Goal: Transaction & Acquisition: Download file/media

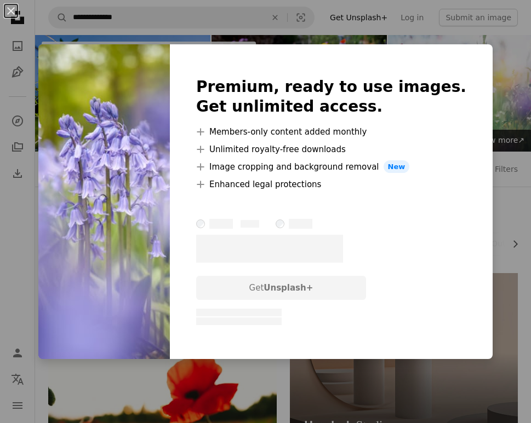
scroll to position [4242, 0]
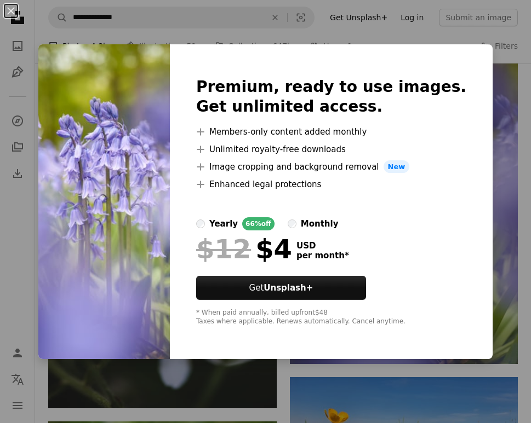
click at [427, 26] on div "An X shape Premium, ready to use images. Get unlimited access. A plus sign Memb…" at bounding box center [265, 211] width 531 height 423
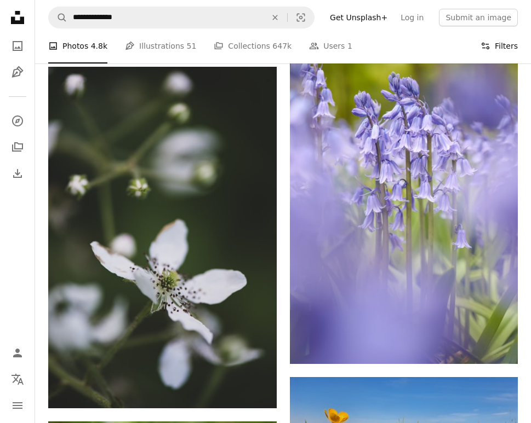
click at [503, 43] on button "Filters Filters" at bounding box center [498, 45] width 37 height 35
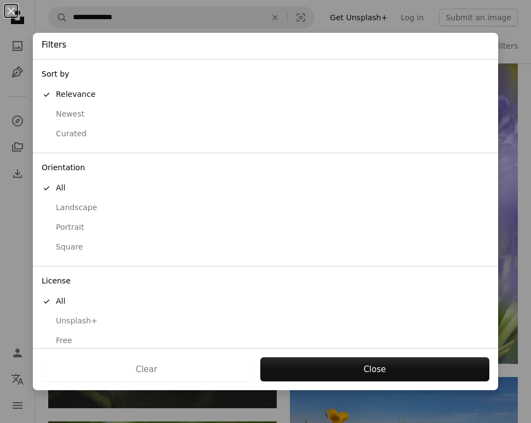
click at [71, 336] on div "Free" at bounding box center [266, 341] width 448 height 11
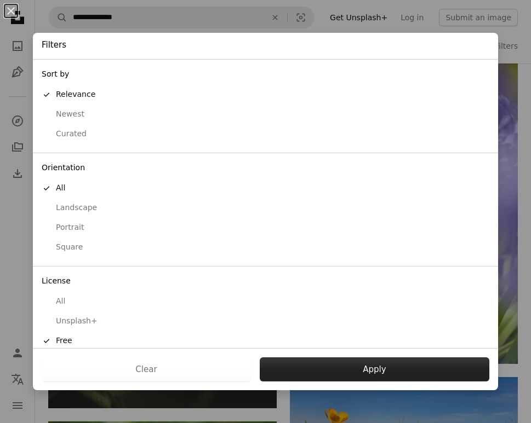
click at [371, 373] on button "Apply" at bounding box center [375, 370] width 230 height 24
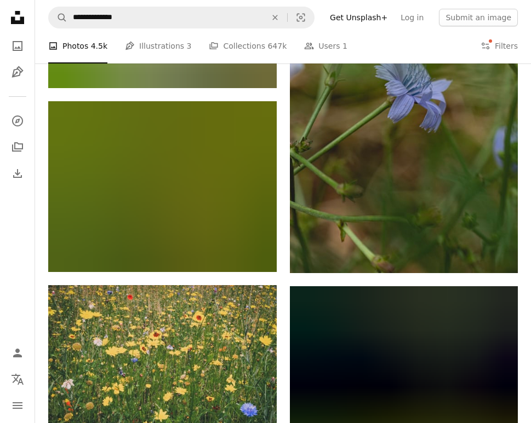
scroll to position [6970, 0]
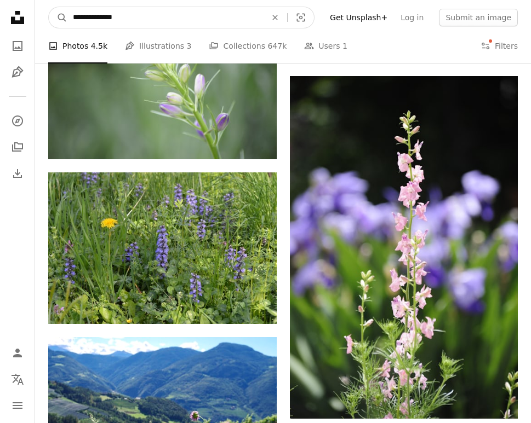
click at [116, 19] on input "**********" at bounding box center [165, 17] width 196 height 21
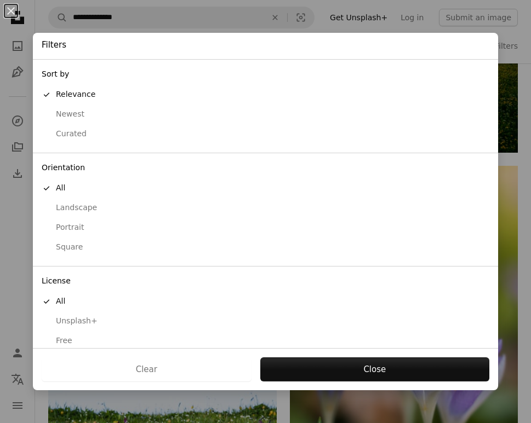
scroll to position [4242, 0]
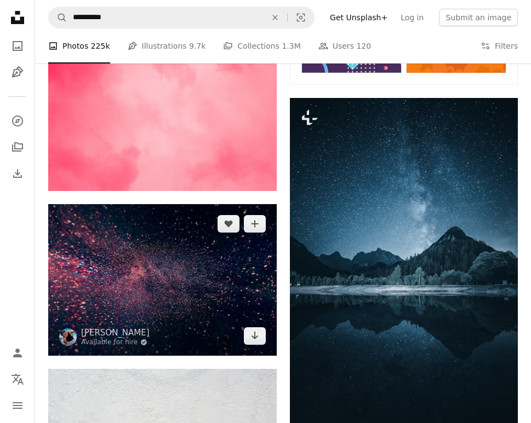
scroll to position [858, 0]
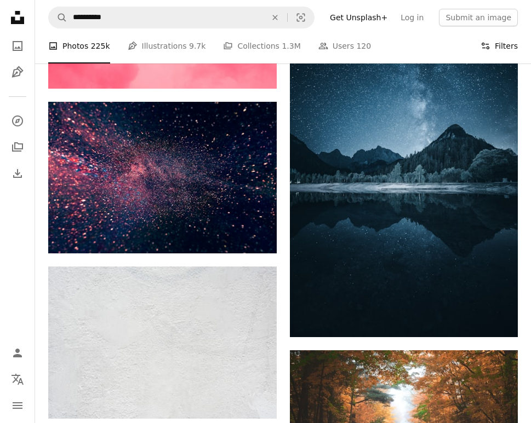
click at [496, 50] on button "Filters Filters" at bounding box center [498, 45] width 37 height 35
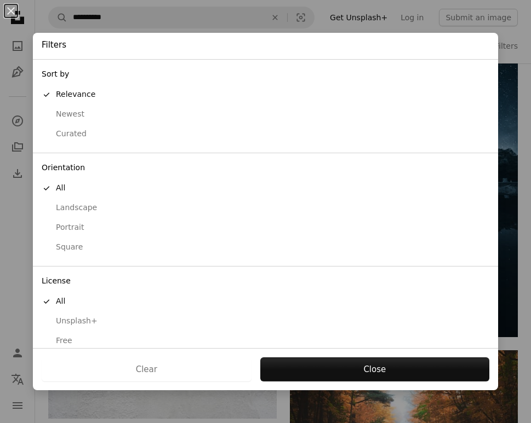
click at [65, 336] on div "Free" at bounding box center [266, 341] width 448 height 11
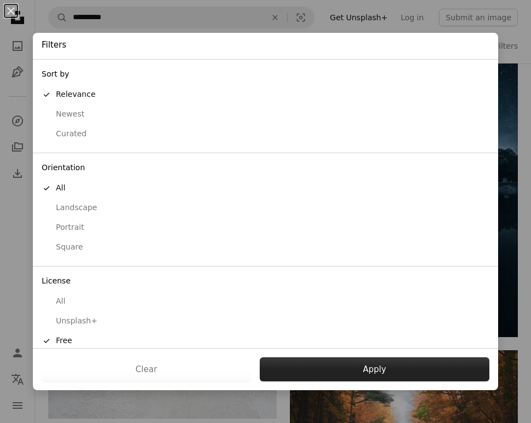
click at [355, 372] on button "Apply" at bounding box center [375, 370] width 230 height 24
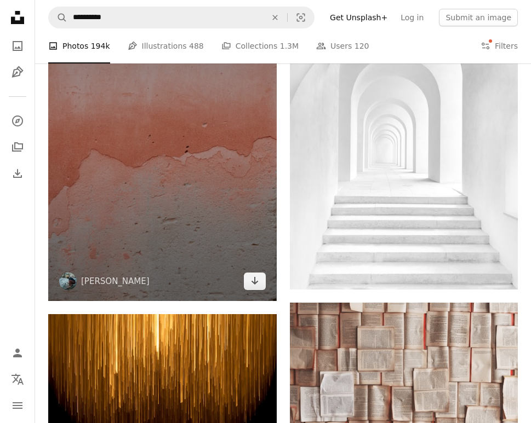
scroll to position [9307, 0]
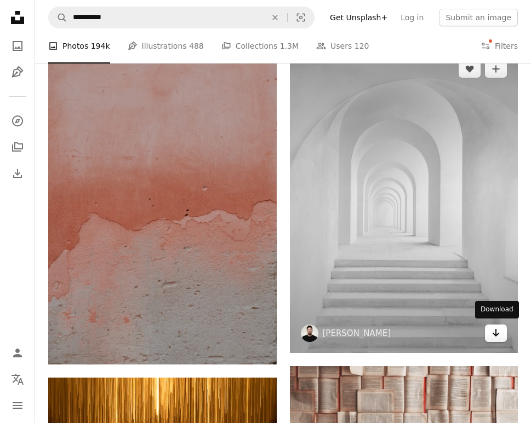
click at [496, 334] on icon "Arrow pointing down" at bounding box center [495, 332] width 9 height 13
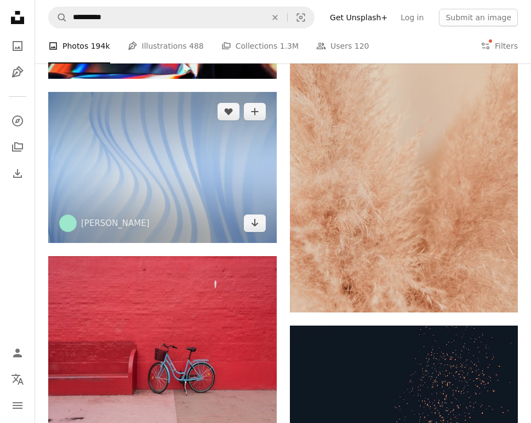
scroll to position [33215, 0]
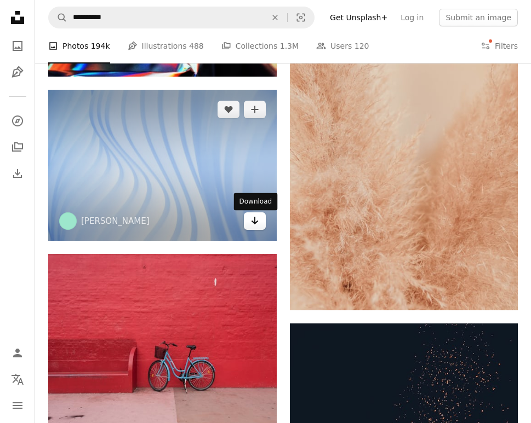
click at [258, 227] on icon "Arrow pointing down" at bounding box center [254, 220] width 9 height 13
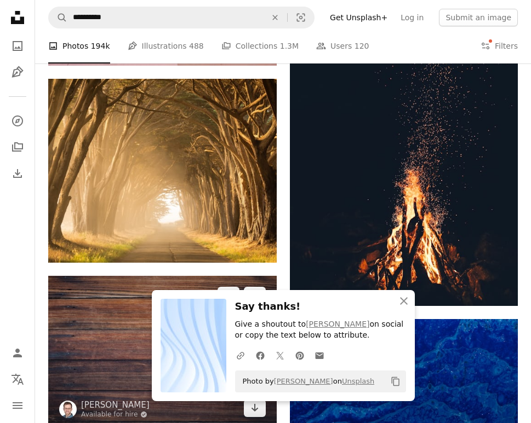
scroll to position [33578, 0]
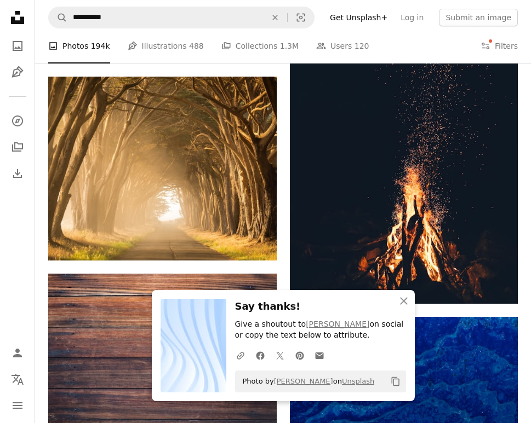
drag, startPoint x: 402, startPoint y: 305, endPoint x: 371, endPoint y: 298, distance: 31.9
click at [402, 305] on icon "button" at bounding box center [404, 301] width 8 height 8
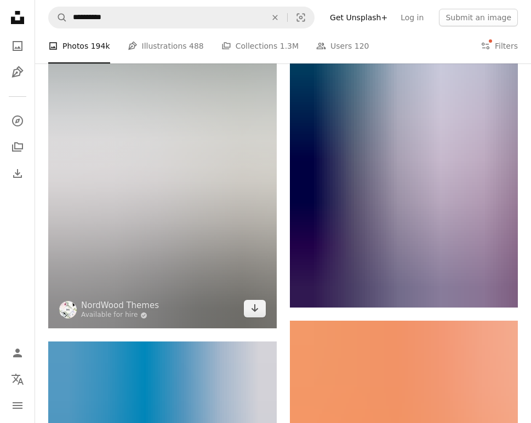
scroll to position [39250, 0]
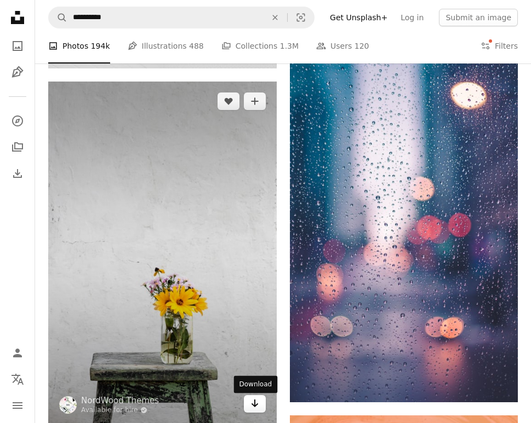
click at [251, 398] on link "Arrow pointing down" at bounding box center [255, 404] width 22 height 18
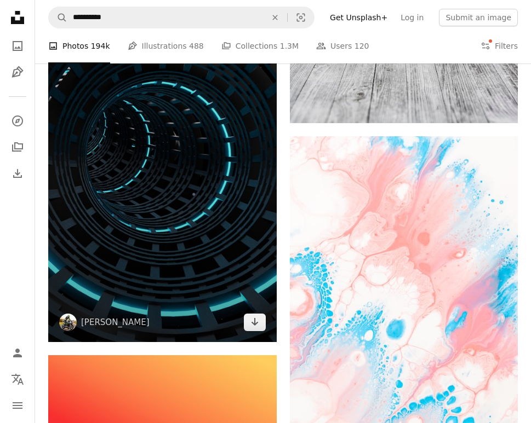
scroll to position [51129, 0]
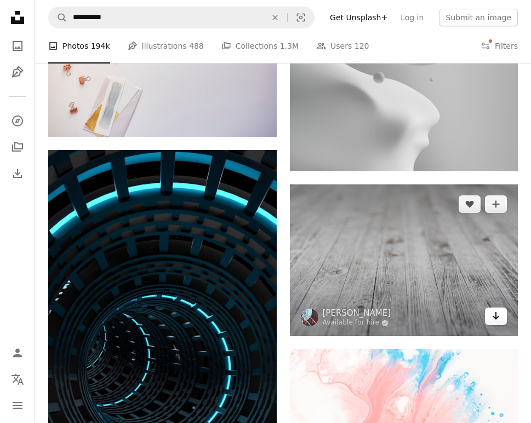
click at [492, 320] on icon "Arrow pointing down" at bounding box center [495, 315] width 9 height 13
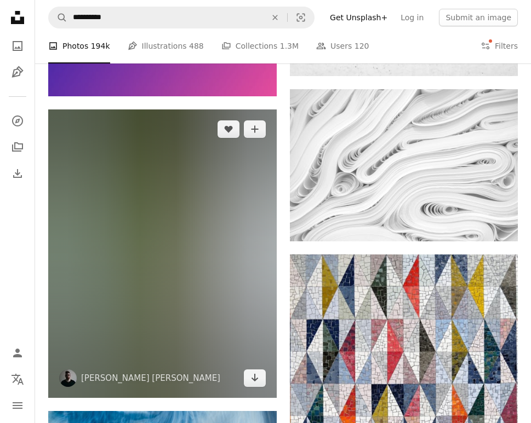
scroll to position [52505, 0]
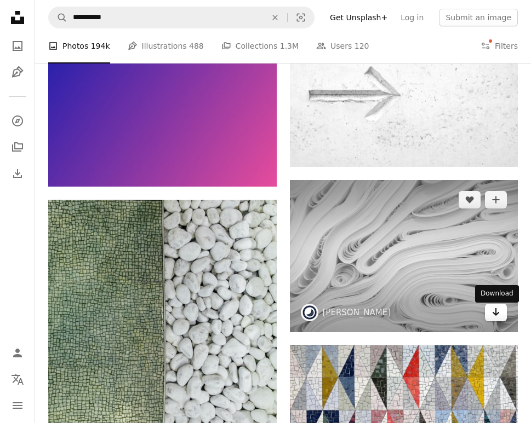
click at [493, 316] on icon "Download" at bounding box center [495, 312] width 7 height 8
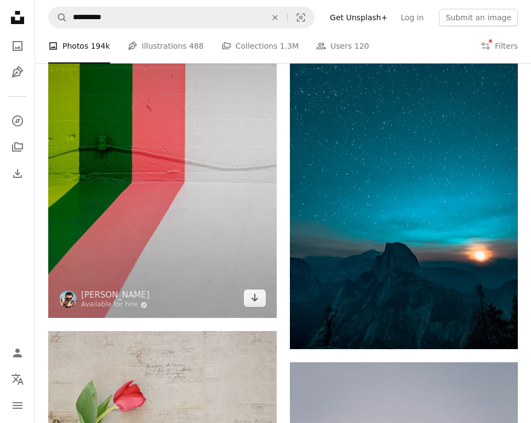
scroll to position [74766, 0]
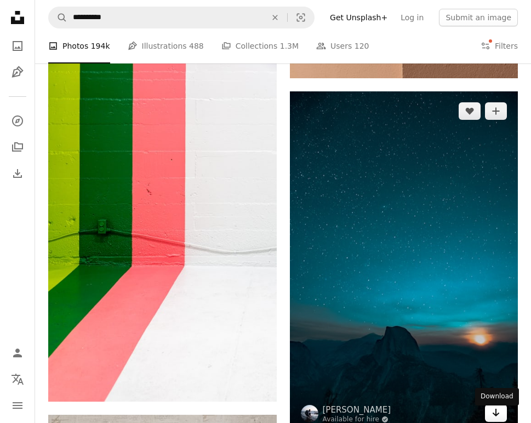
click at [495, 417] on icon "Download" at bounding box center [495, 413] width 7 height 8
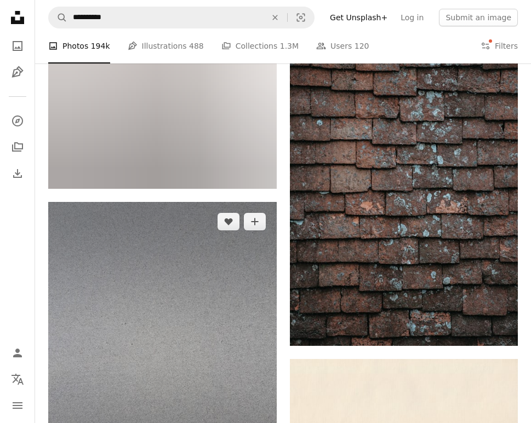
scroll to position [91013, 0]
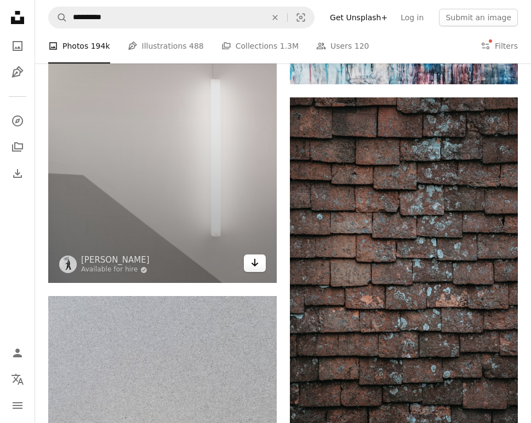
click at [259, 269] on icon "Arrow pointing down" at bounding box center [254, 262] width 9 height 13
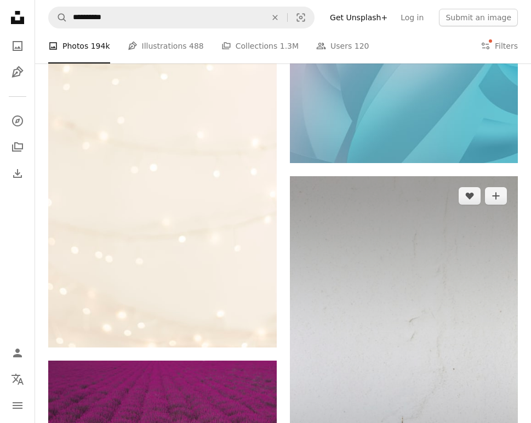
scroll to position [98643, 0]
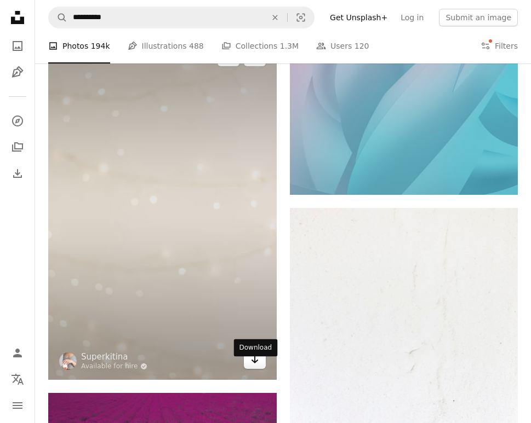
click at [253, 369] on link "Arrow pointing down" at bounding box center [255, 361] width 22 height 18
